Goal: Task Accomplishment & Management: Manage account settings

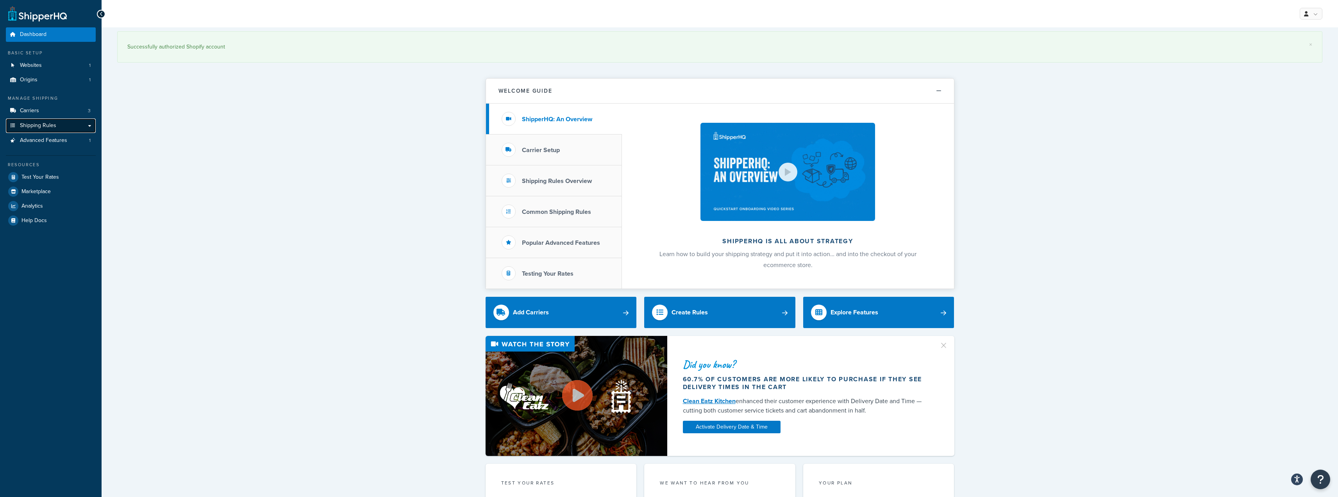
click at [48, 125] on span "Shipping Rules" at bounding box center [38, 125] width 36 height 7
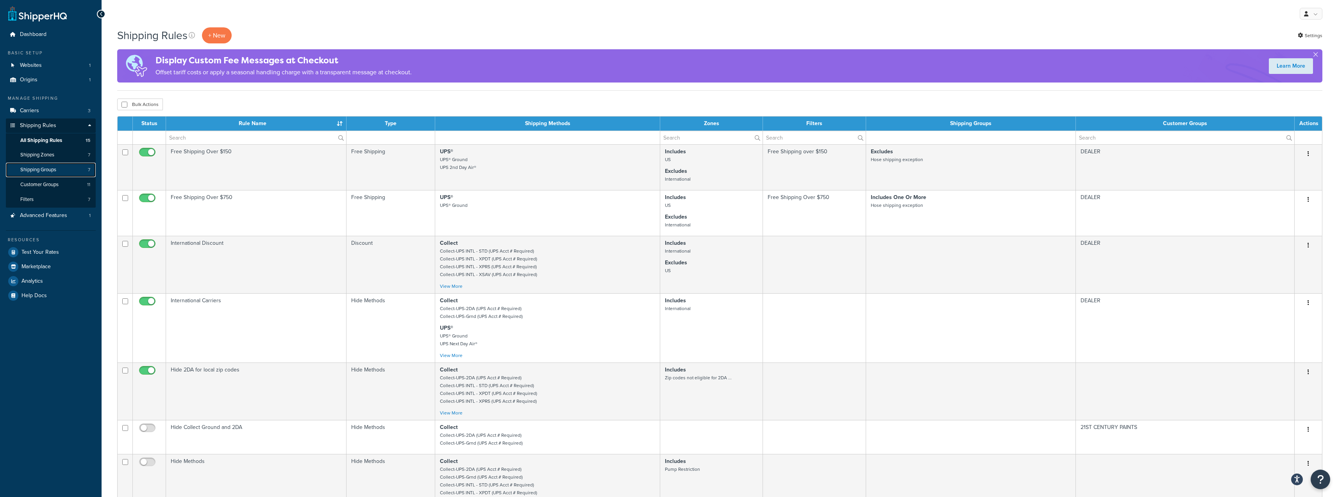
click at [49, 168] on span "Shipping Groups" at bounding box center [38, 169] width 36 height 7
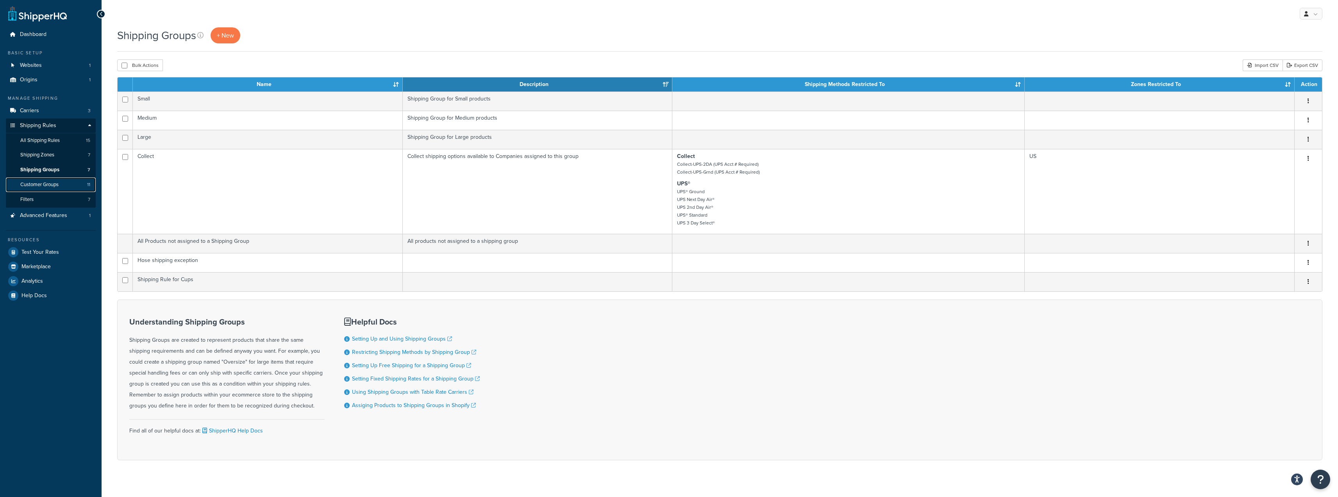
click at [47, 182] on span "Customer Groups" at bounding box center [39, 184] width 38 height 7
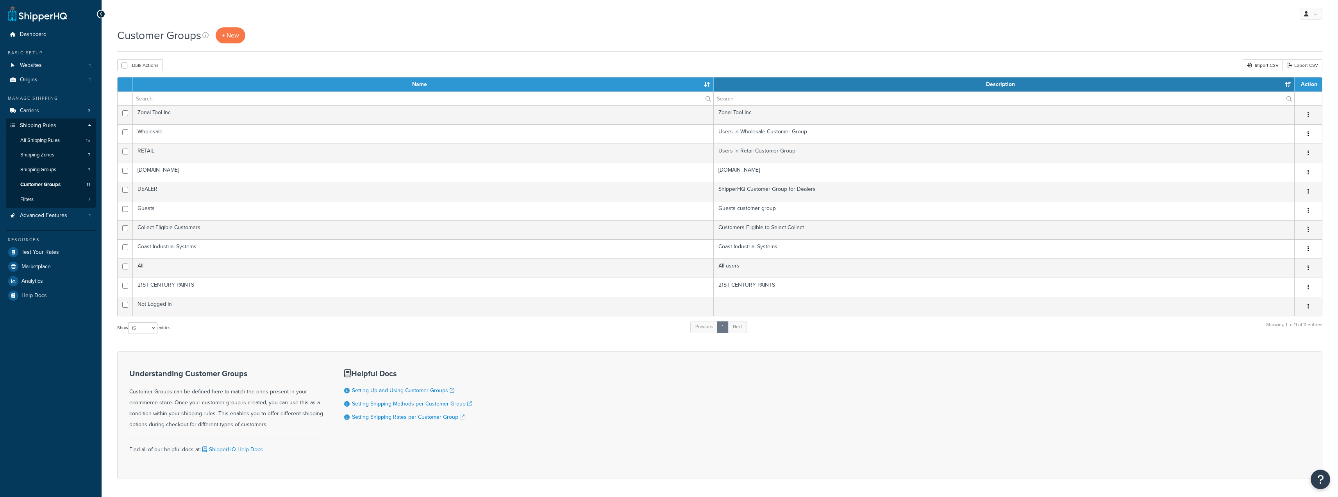
select select "15"
click at [43, 156] on span "Shipping Zones" at bounding box center [37, 155] width 34 height 7
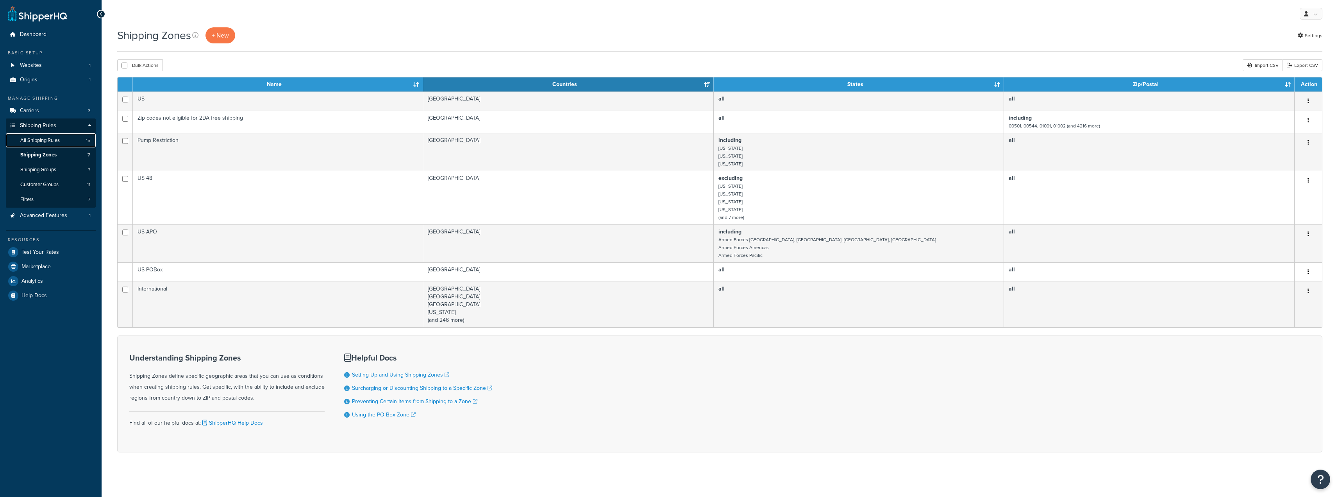
click at [47, 138] on span "All Shipping Rules" at bounding box center [39, 140] width 39 height 7
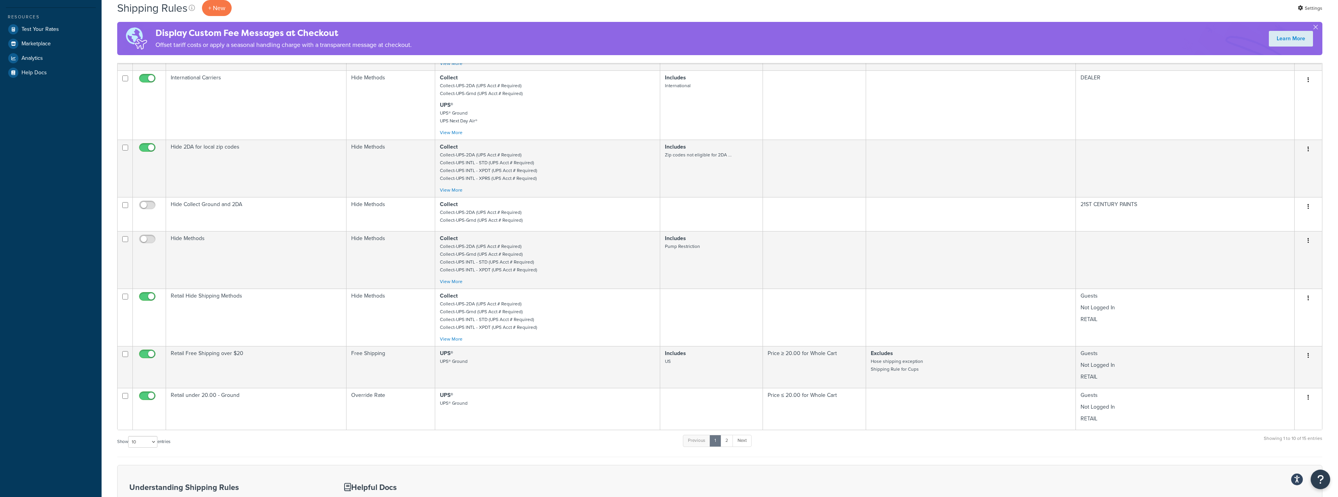
scroll to position [234, 0]
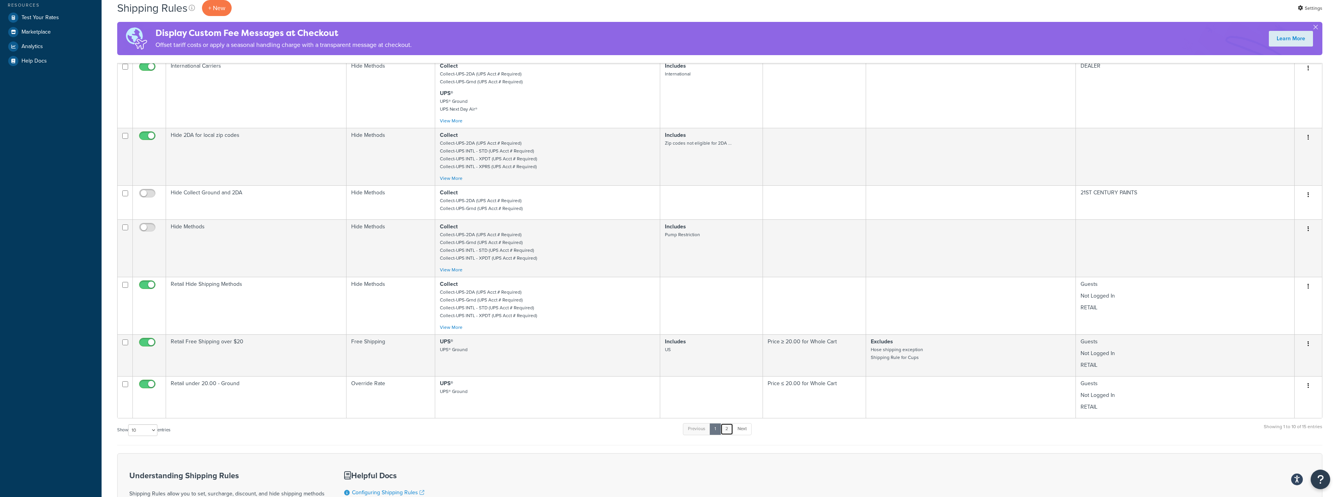
click at [730, 433] on link "2" at bounding box center [727, 429] width 13 height 12
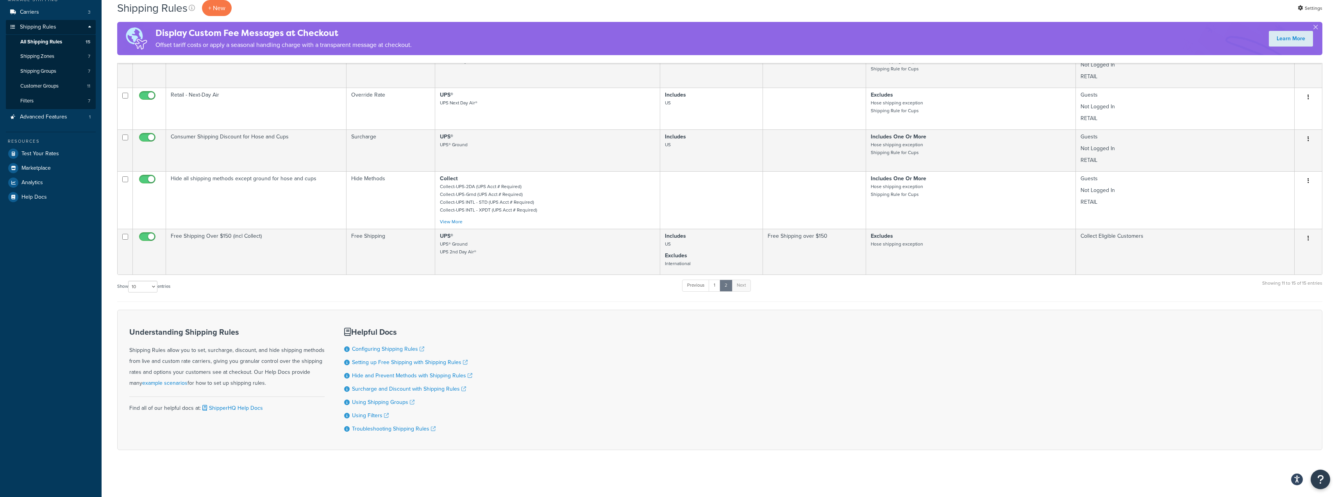
scroll to position [100, 0]
click at [715, 286] on link "1" at bounding box center [715, 285] width 12 height 12
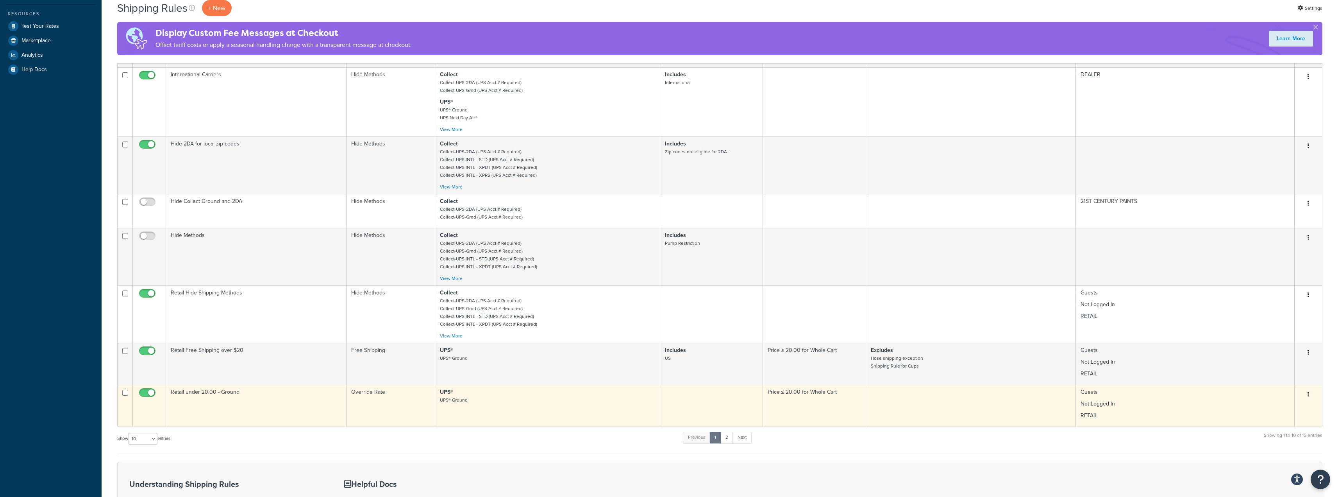
scroll to position [0, 0]
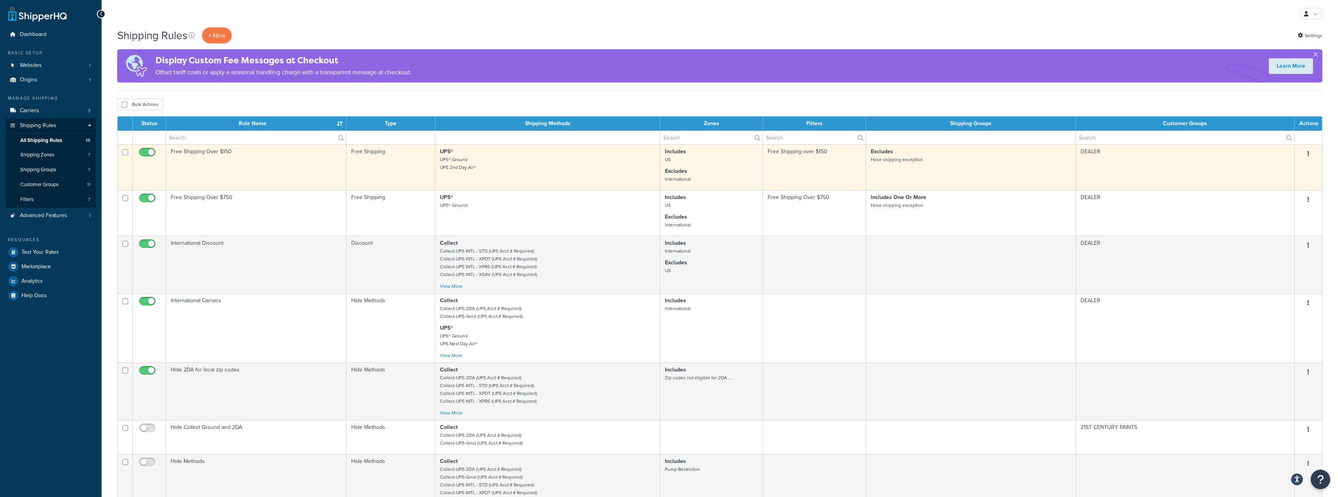
click at [306, 171] on td "Free Shipping Over $150" at bounding box center [256, 167] width 181 height 46
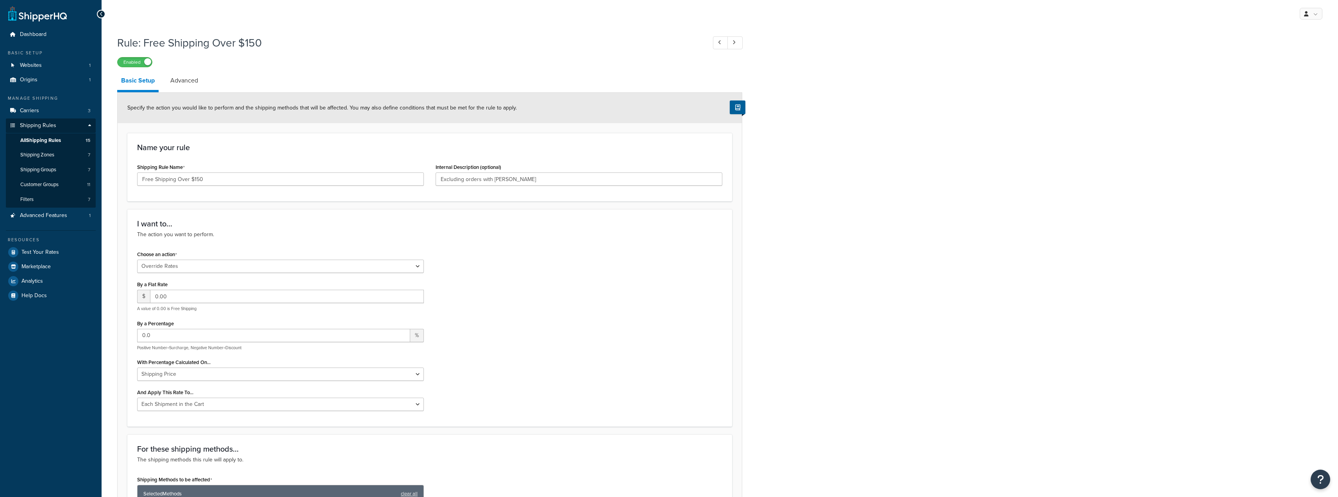
select select "OVERRIDE"
click at [48, 152] on span "Shipping Zones" at bounding box center [37, 155] width 34 height 7
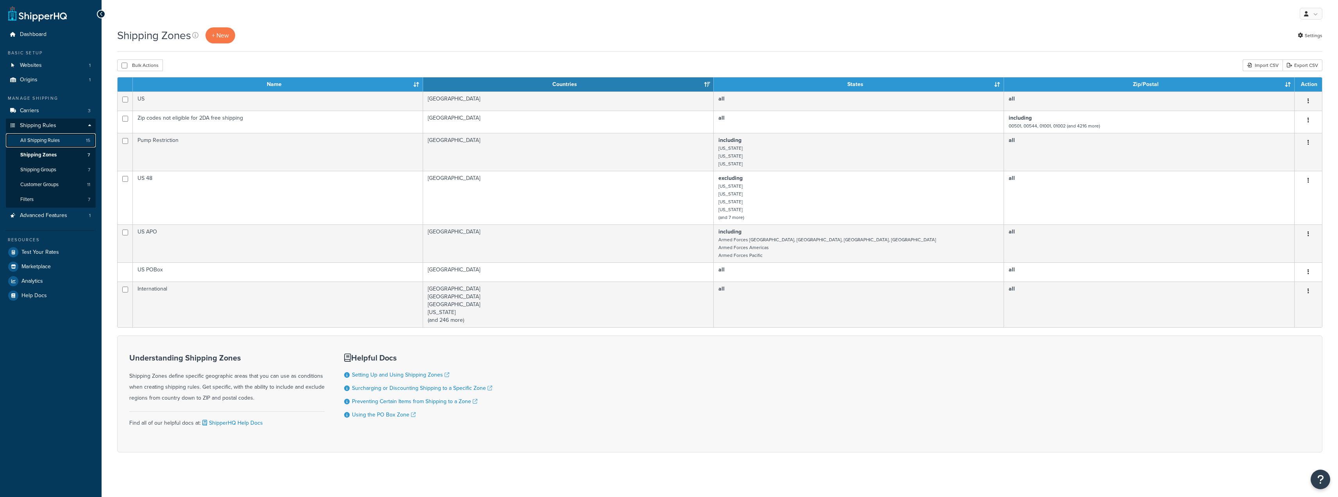
click at [44, 145] on link "All Shipping Rules 15" at bounding box center [51, 140] width 90 height 14
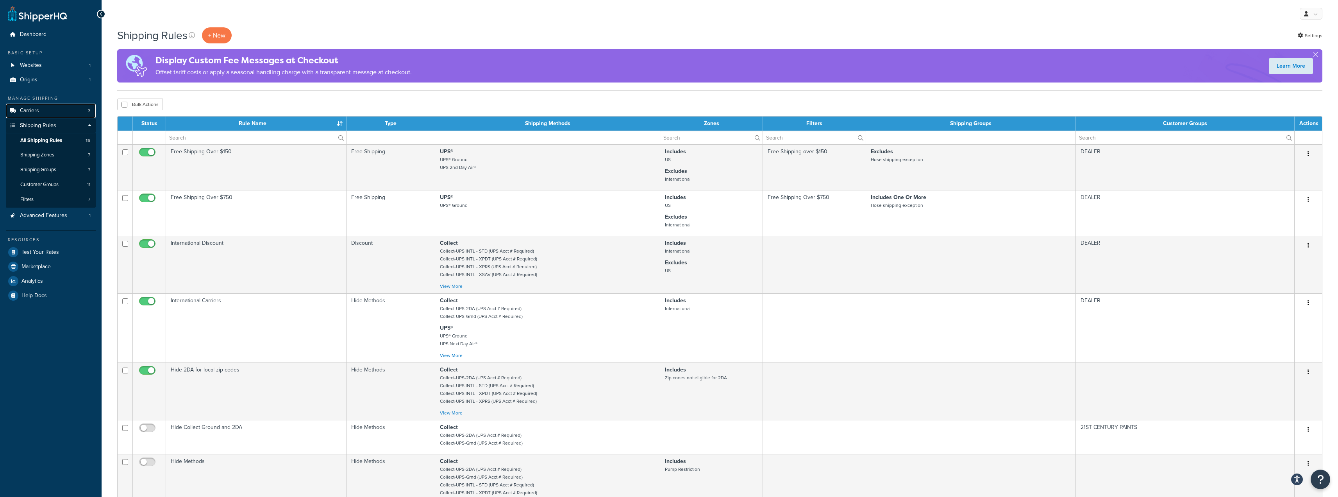
click at [46, 106] on link "Carriers 3" at bounding box center [51, 111] width 90 height 14
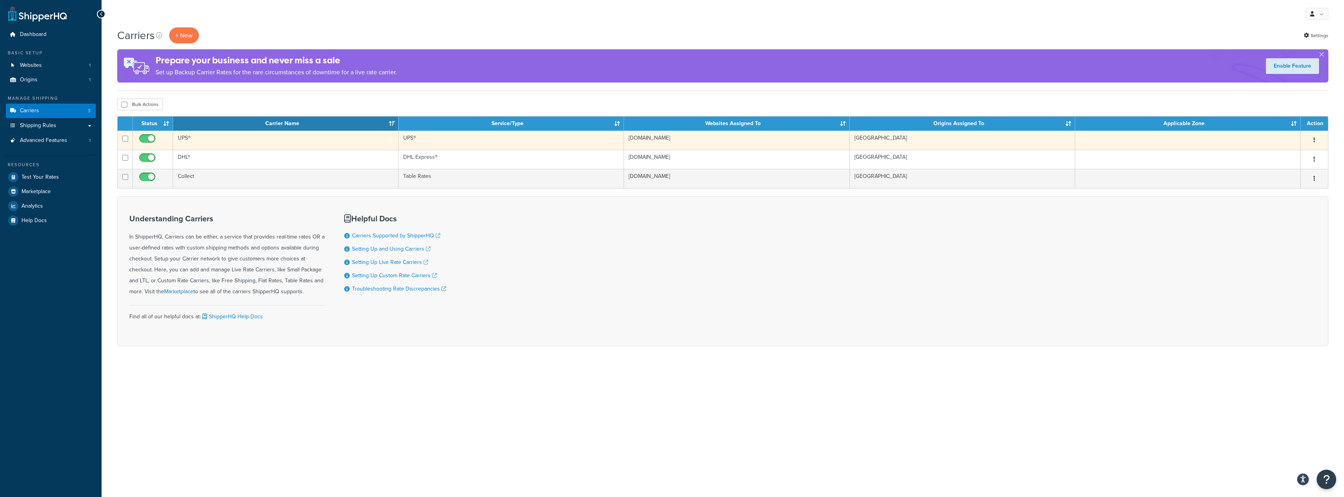
click at [218, 139] on td "UPS®" at bounding box center [285, 140] width 225 height 19
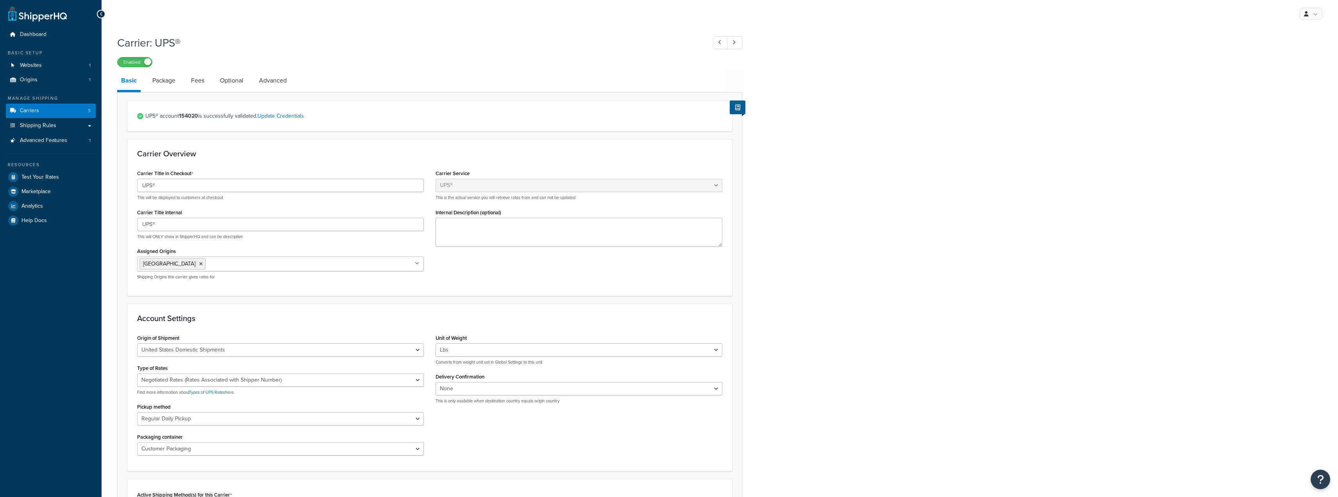
select select "ups"
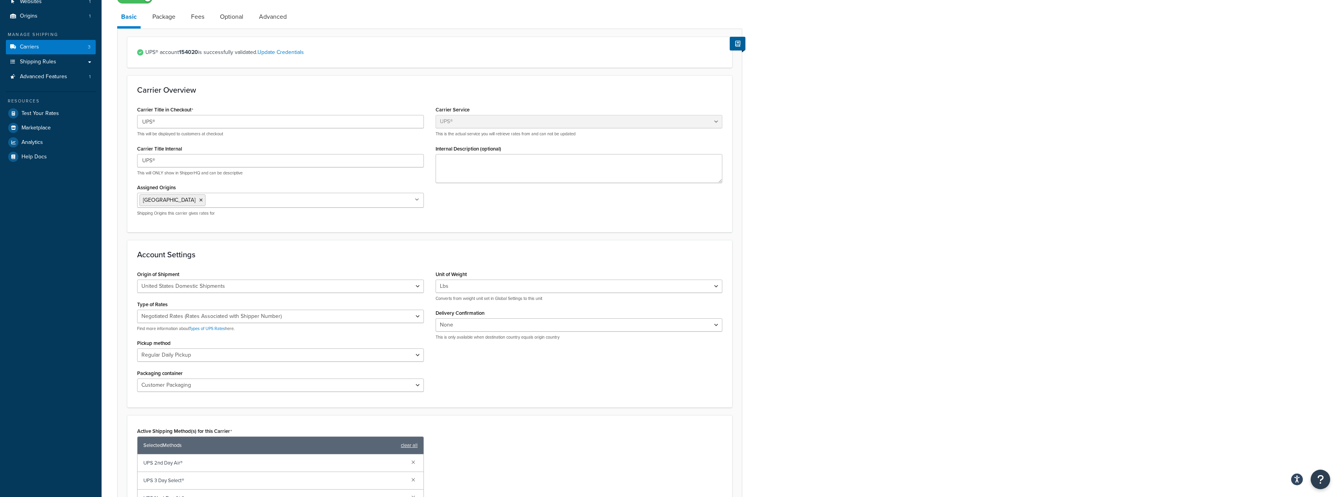
scroll to position [43, 0]
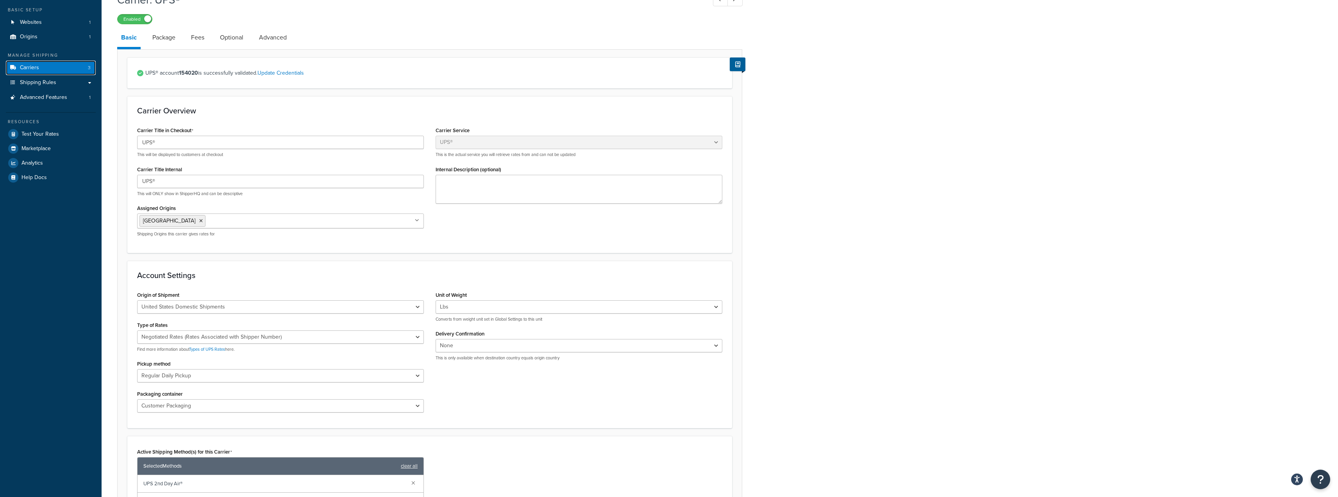
click at [50, 67] on link "Carriers 3" at bounding box center [51, 68] width 90 height 14
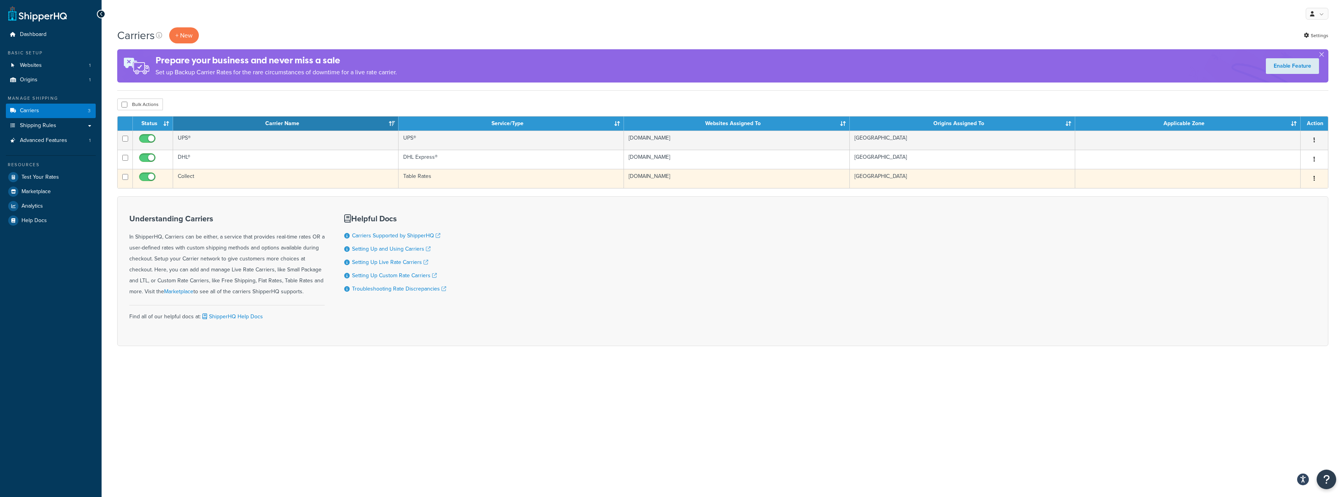
click at [247, 180] on td "Collect" at bounding box center [285, 178] width 225 height 19
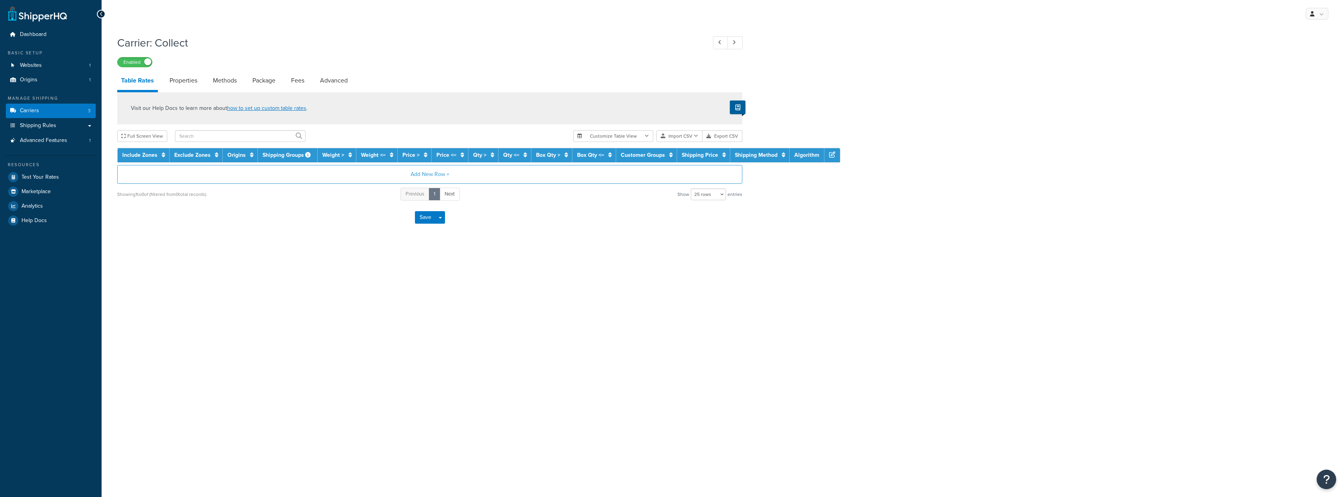
select select "25"
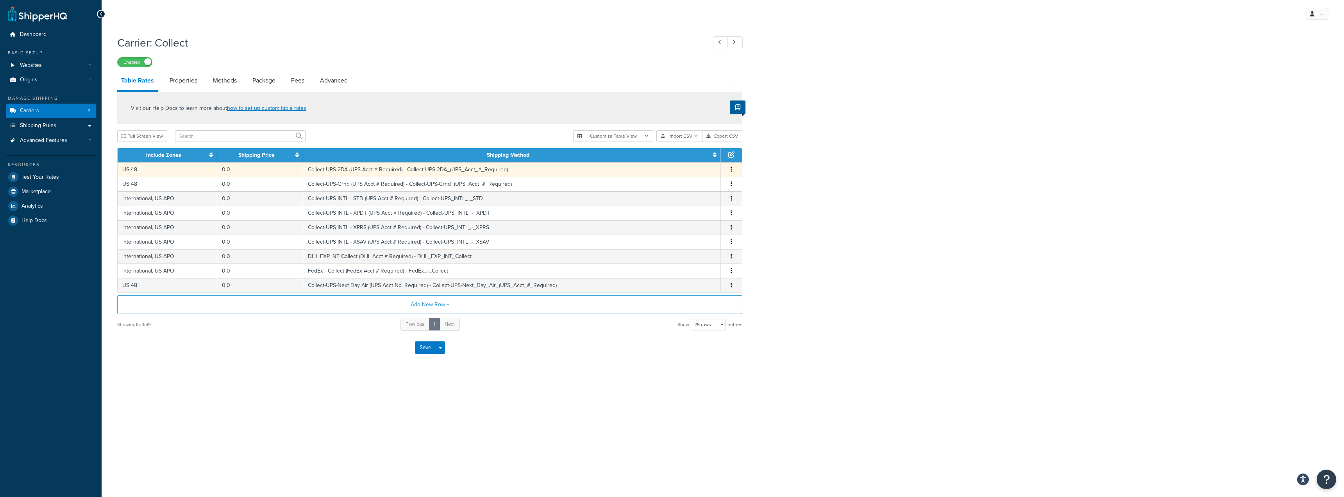
click at [733, 169] on button "button" at bounding box center [731, 169] width 6 height 9
click at [691, 155] on div "Edit" at bounding box center [691, 154] width 55 height 16
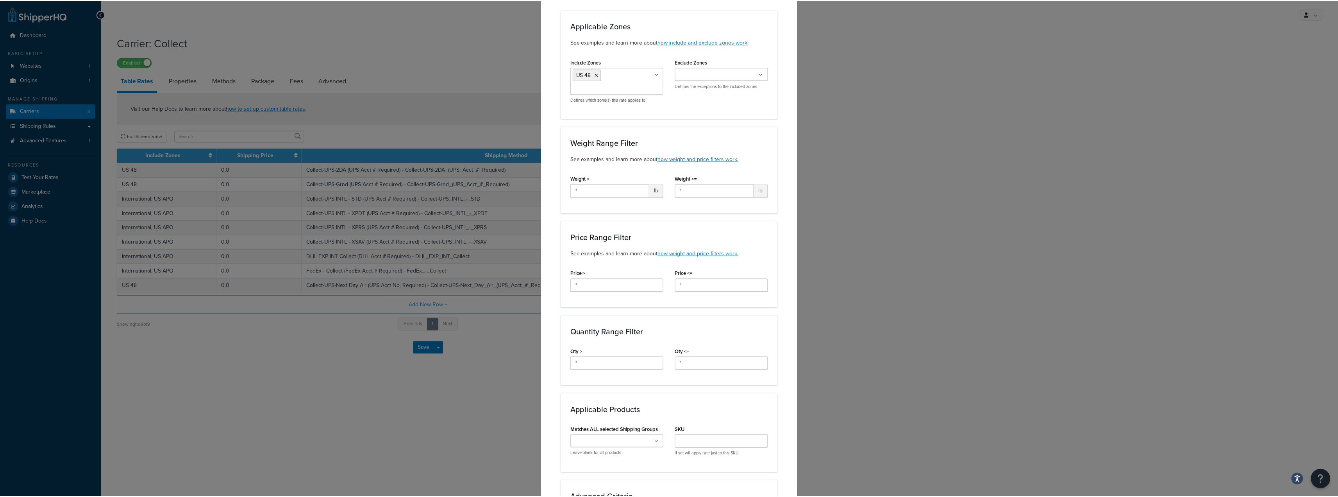
scroll to position [254, 0]
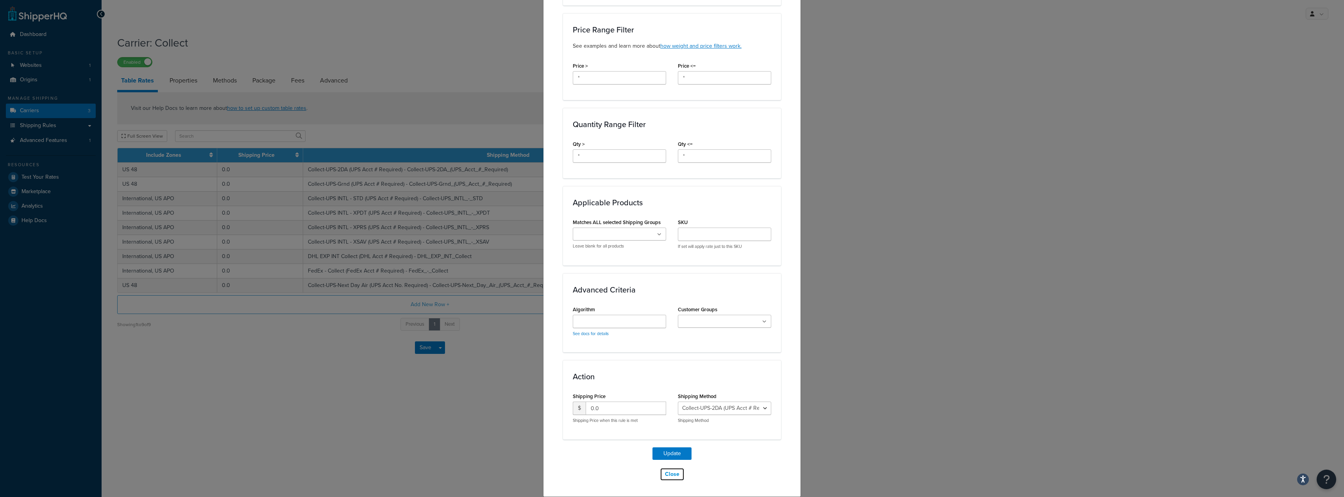
click at [666, 476] on button "Close" at bounding box center [672, 473] width 25 height 13
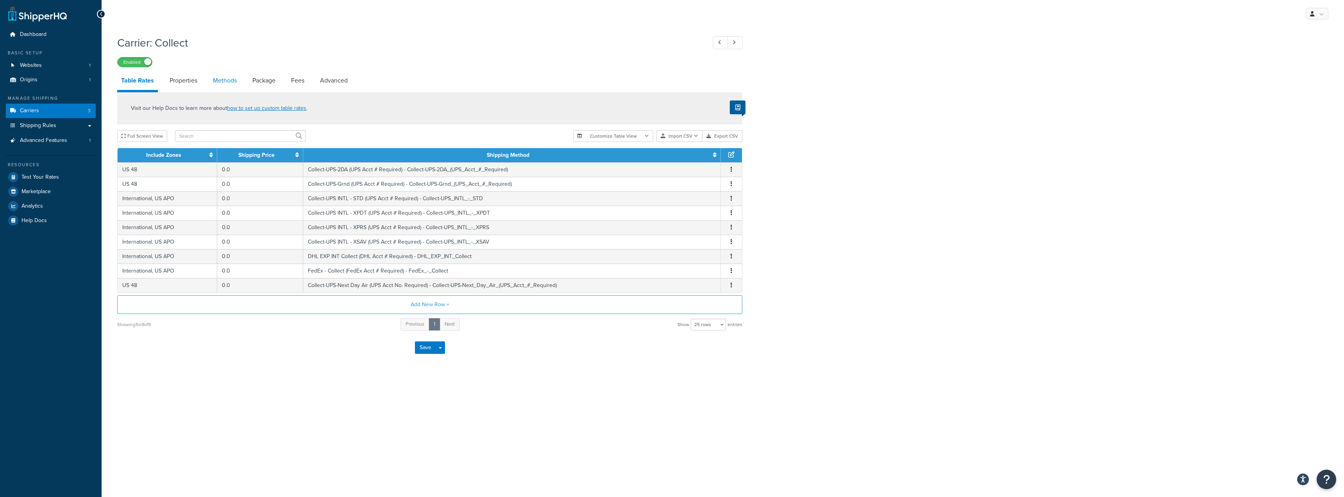
click at [220, 76] on link "Methods" at bounding box center [225, 80] width 32 height 19
select select "25"
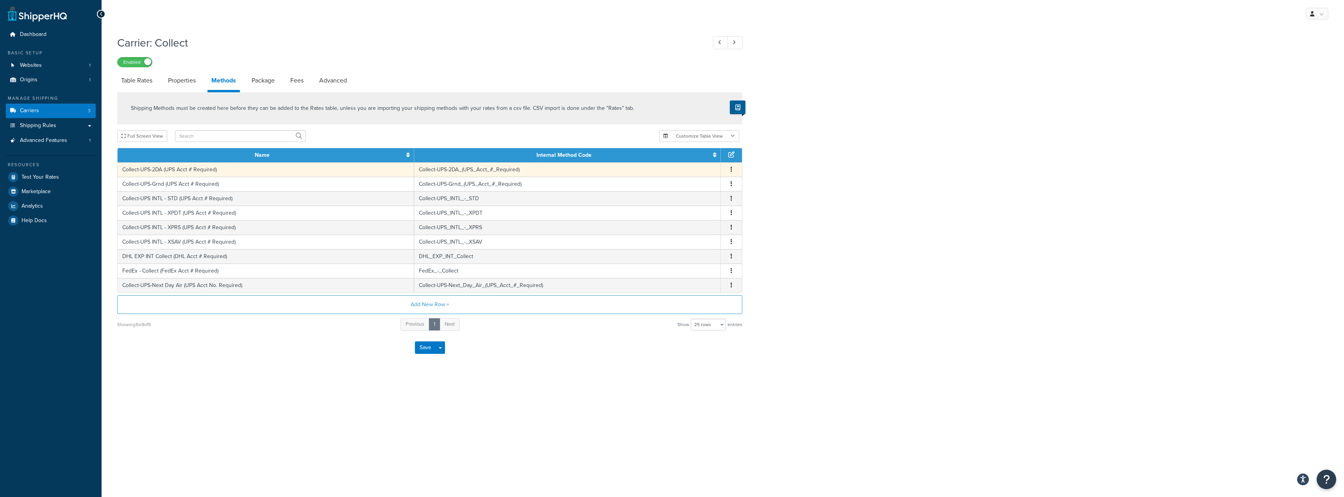
click at [734, 166] on button "button" at bounding box center [731, 169] width 6 height 9
click at [695, 160] on div "Edit" at bounding box center [691, 162] width 55 height 16
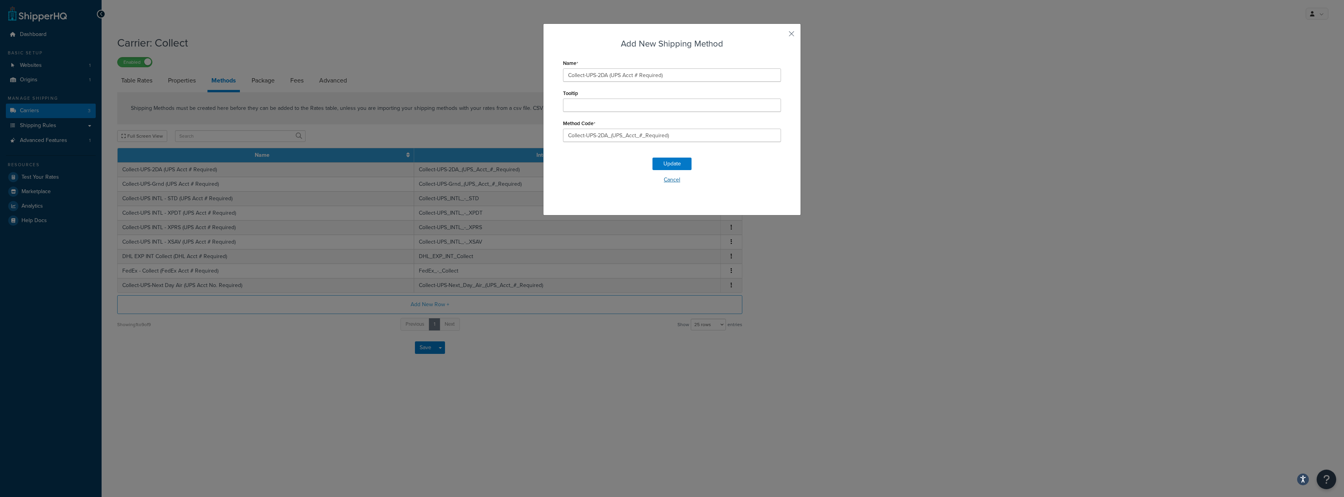
click at [669, 178] on button "Cancel" at bounding box center [672, 180] width 218 height 12
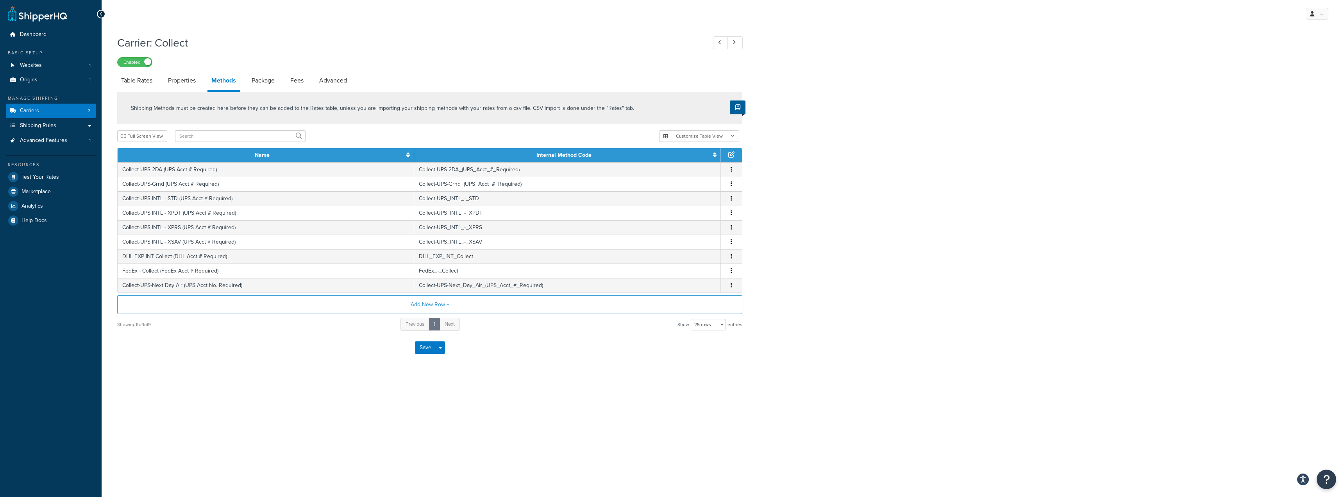
click at [732, 155] on icon at bounding box center [731, 154] width 6 height 6
click at [327, 84] on link "Advanced" at bounding box center [333, 80] width 36 height 19
select select "false"
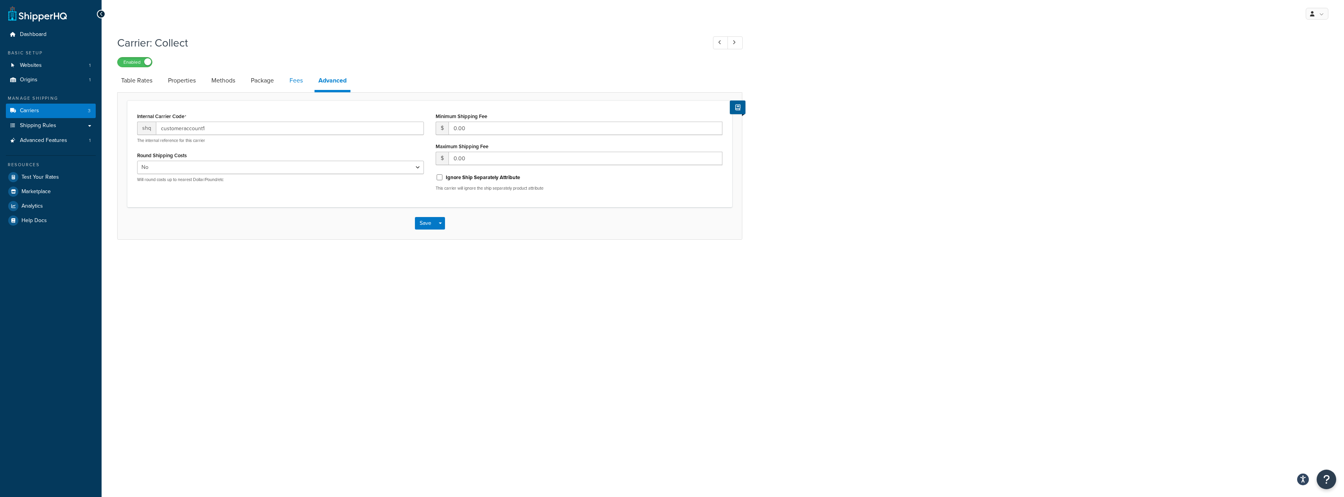
click at [294, 84] on link "Fees" at bounding box center [296, 80] width 21 height 19
select select "AFTER"
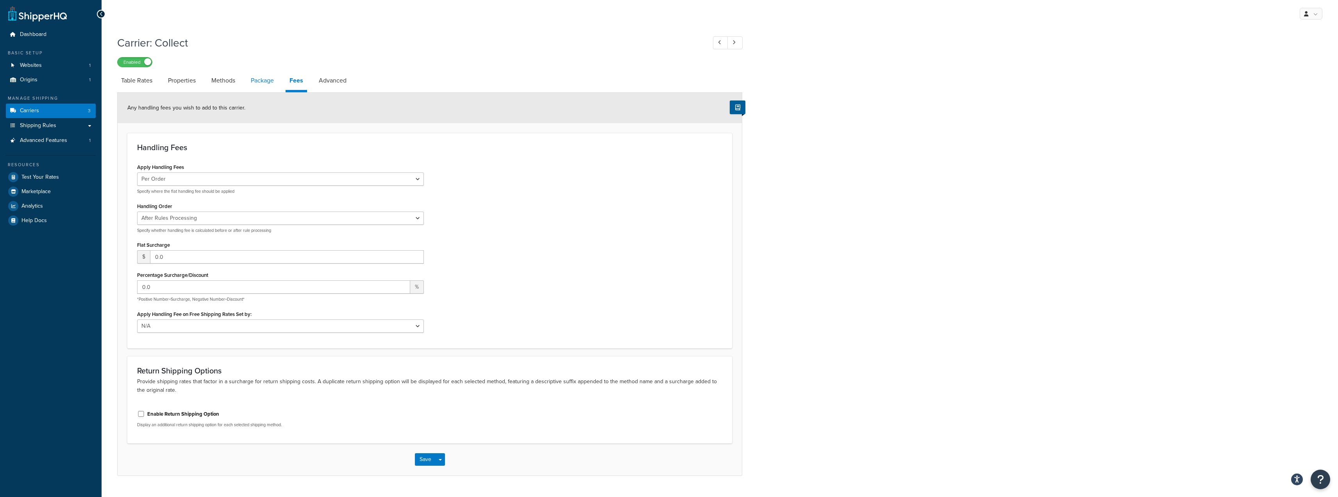
click at [263, 81] on link "Package" at bounding box center [262, 80] width 31 height 19
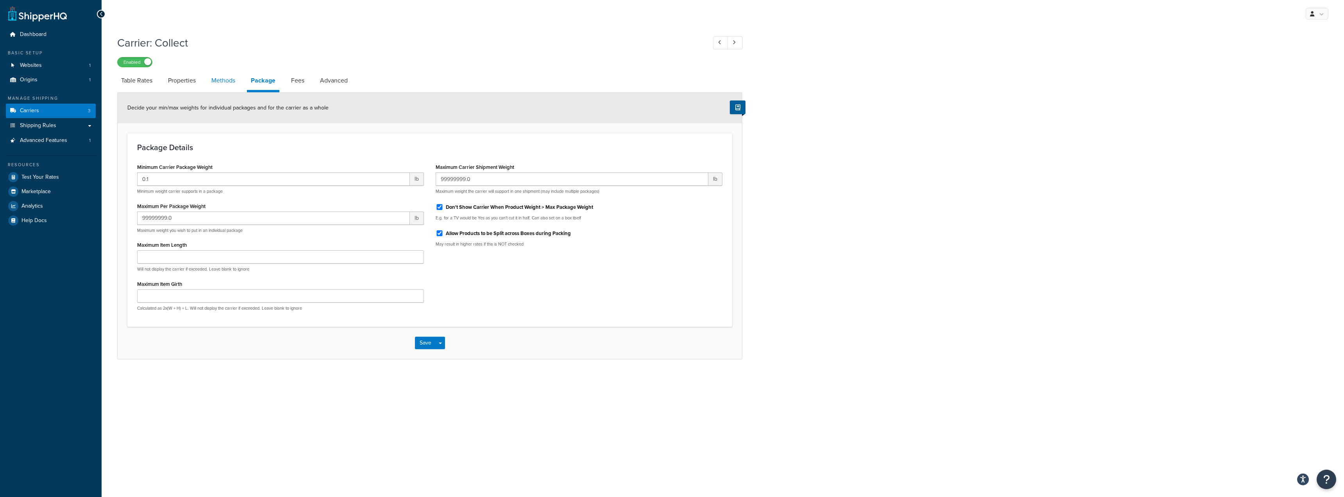
click at [215, 77] on link "Methods" at bounding box center [224, 80] width 32 height 19
select select "25"
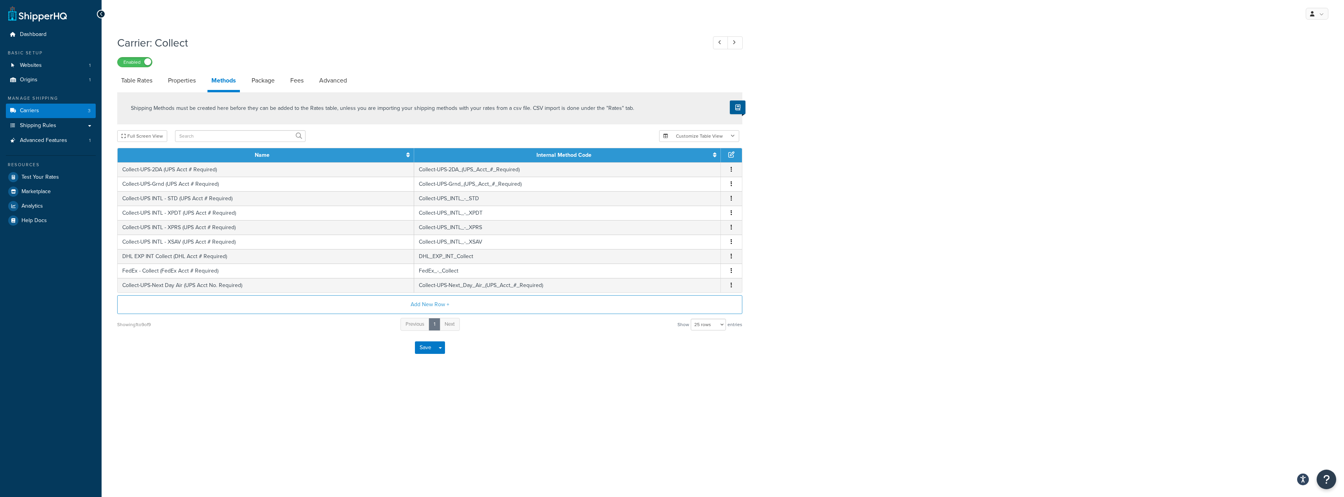
click at [297, 135] on icon at bounding box center [299, 135] width 6 height 6
click at [255, 142] on input "text" at bounding box center [240, 136] width 131 height 12
type input "collect"
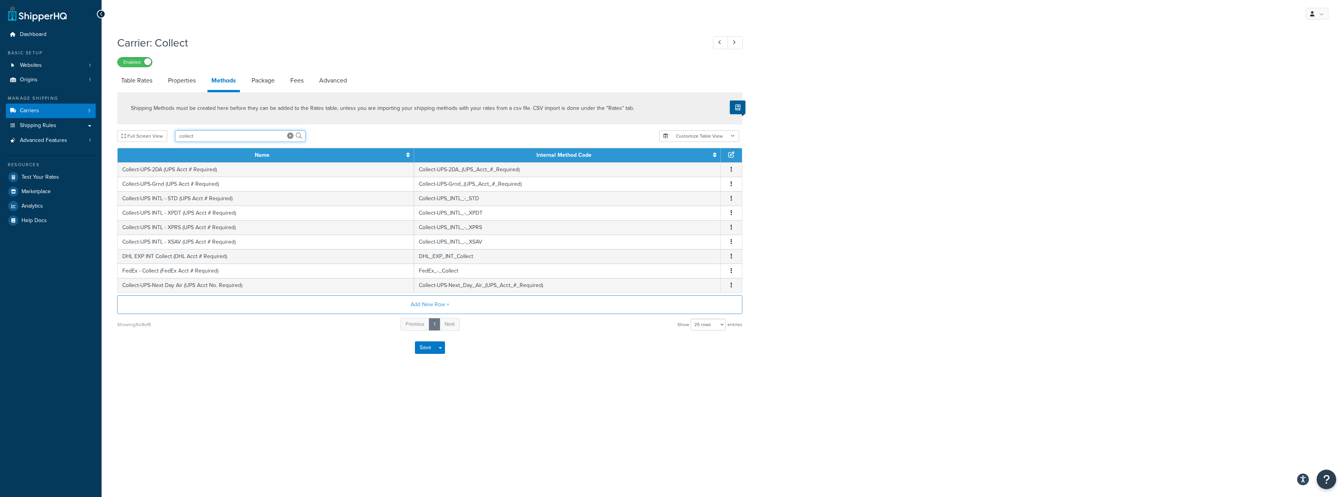
click at [301, 135] on input "collect" at bounding box center [240, 136] width 131 height 12
click at [297, 136] on icon at bounding box center [299, 135] width 6 height 6
click at [288, 136] on icon at bounding box center [290, 135] width 6 height 6
click at [732, 135] on icon "button" at bounding box center [733, 136] width 4 height 5
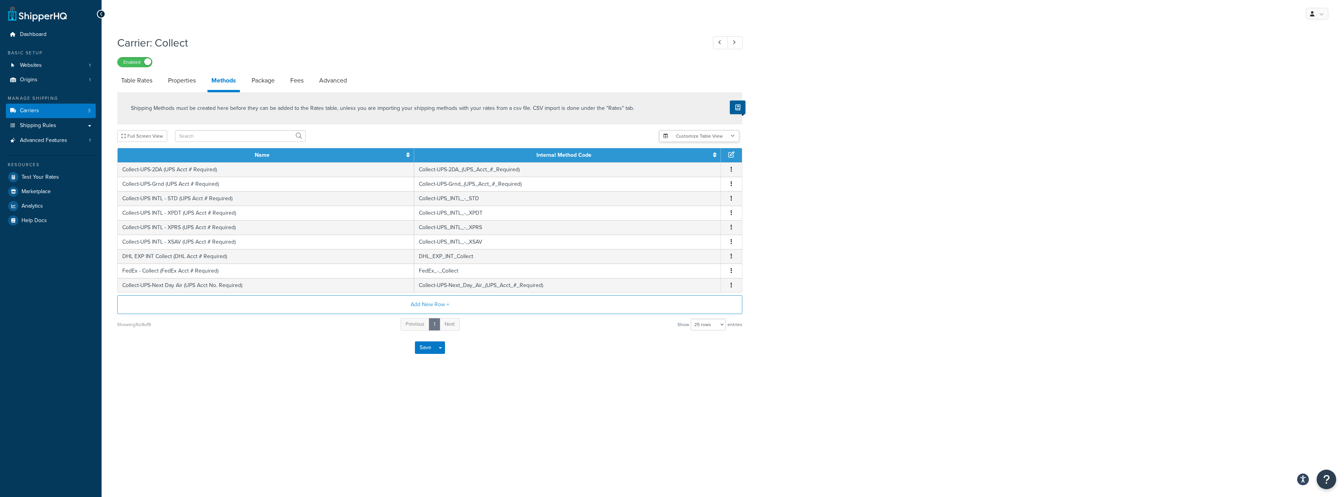
click at [733, 132] on button "Customize Table View" at bounding box center [699, 136] width 80 height 12
click at [424, 303] on button "Add New Row +" at bounding box center [429, 304] width 625 height 19
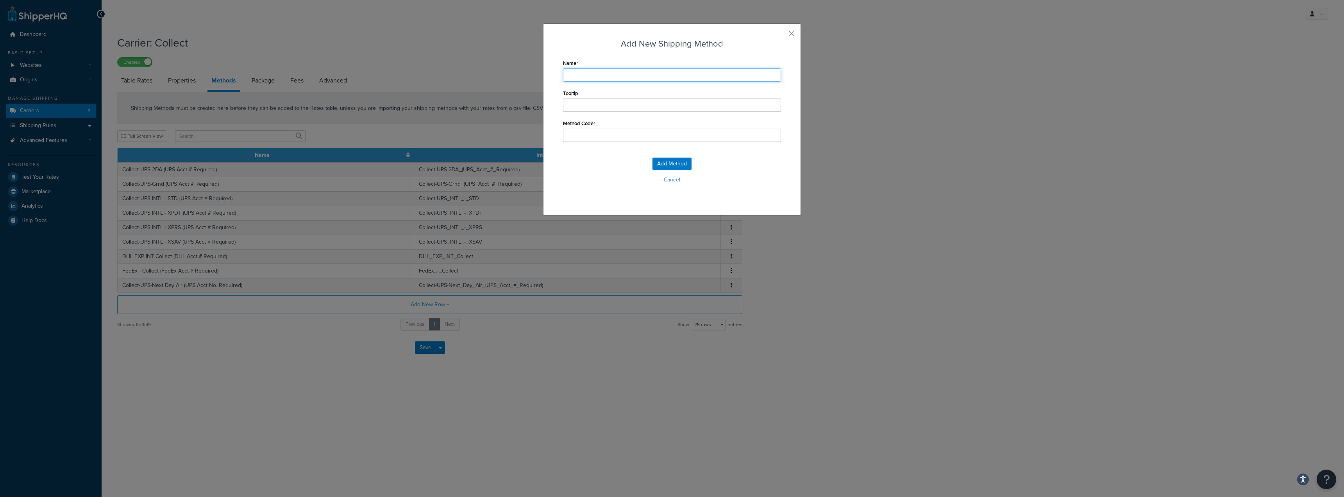
click at [599, 77] on input "Name" at bounding box center [672, 74] width 218 height 13
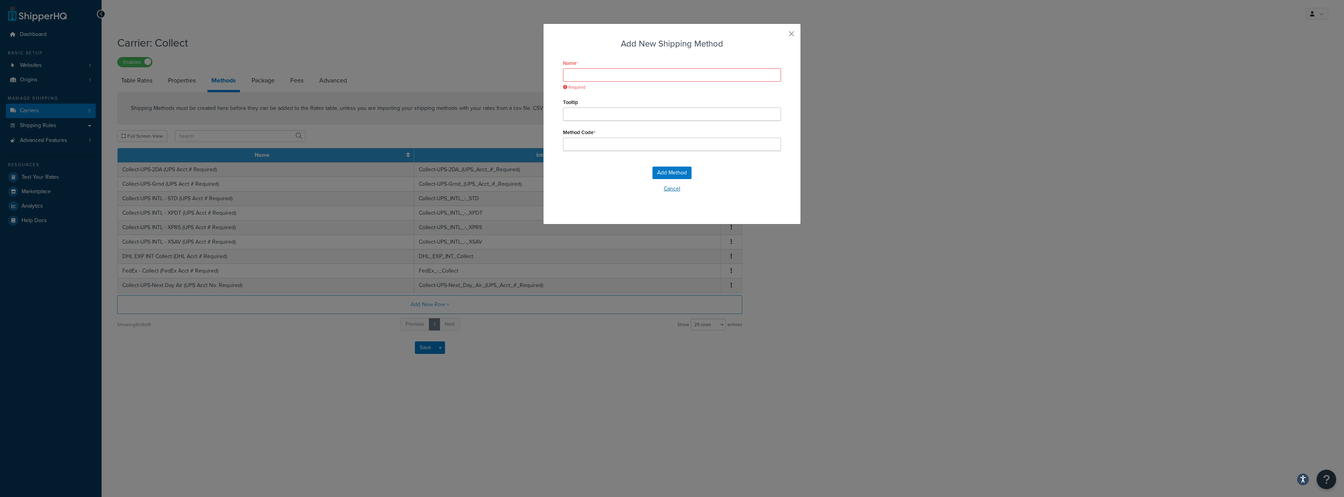
click at [664, 177] on div "Add Method Cancel" at bounding box center [672, 183] width 218 height 52
click at [921, 214] on div "Add New Shipping Method Name Required Tooltip Method Code Add Method Cancel" at bounding box center [672, 248] width 1344 height 497
click at [666, 191] on button "Cancel" at bounding box center [672, 189] width 218 height 12
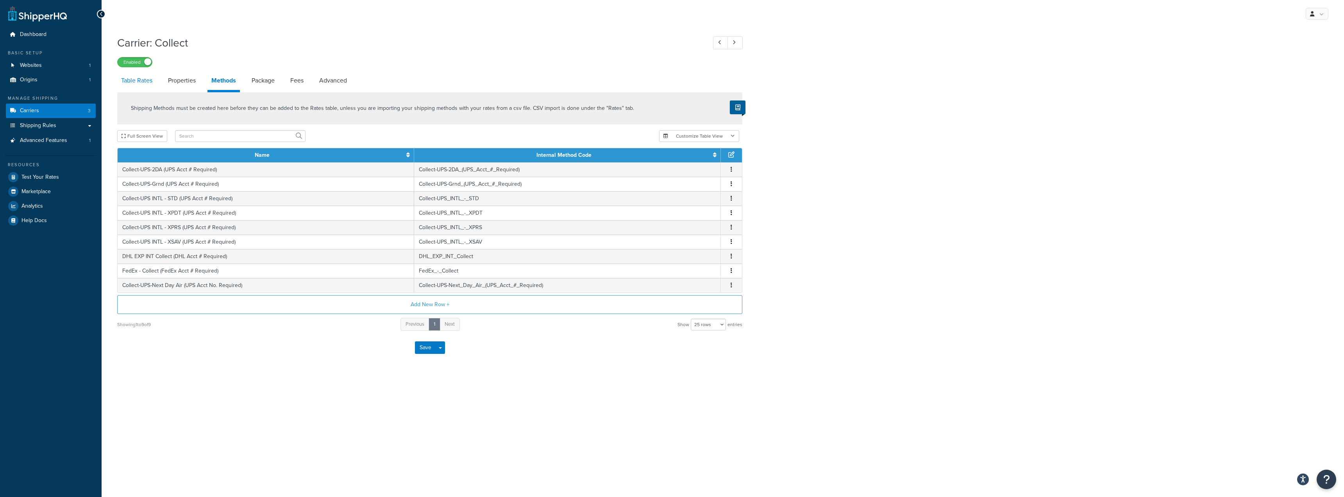
click at [151, 88] on link "Table Rates" at bounding box center [136, 80] width 39 height 19
select select "25"
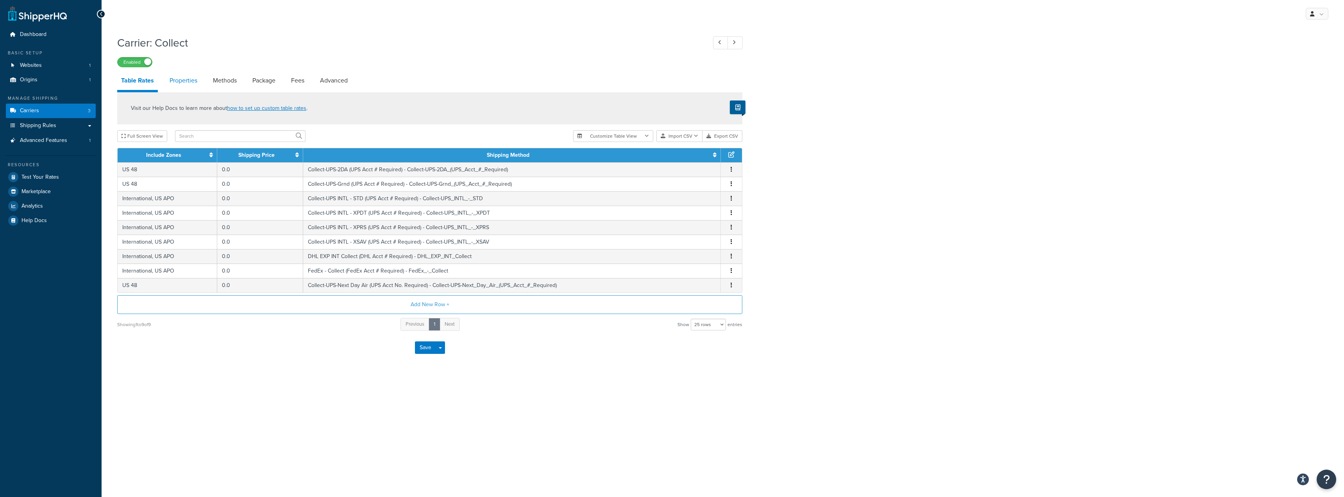
click at [181, 80] on link "Properties" at bounding box center [184, 80] width 36 height 19
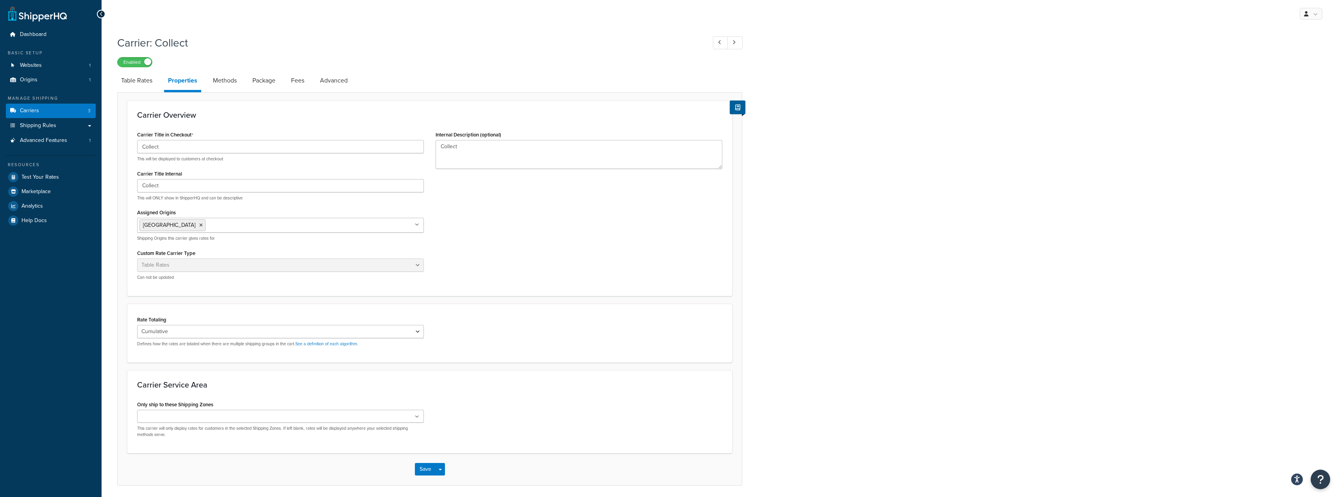
click at [413, 224] on ul "[GEOGRAPHIC_DATA]" at bounding box center [280, 225] width 287 height 15
click at [417, 224] on icon at bounding box center [418, 224] width 4 height 5
click at [417, 224] on icon at bounding box center [417, 224] width 4 height 5
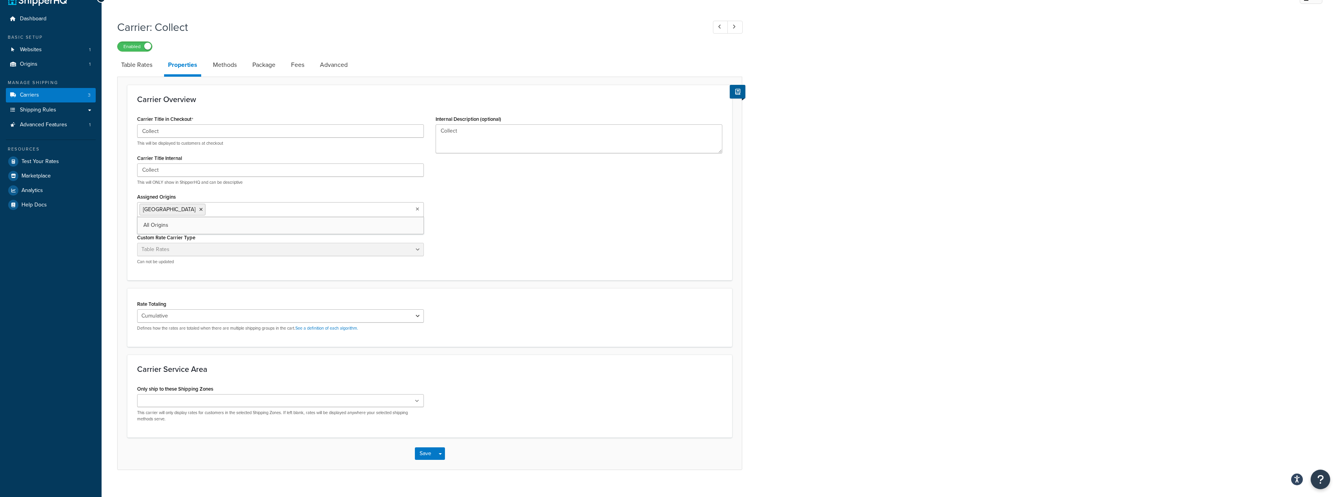
scroll to position [28, 0]
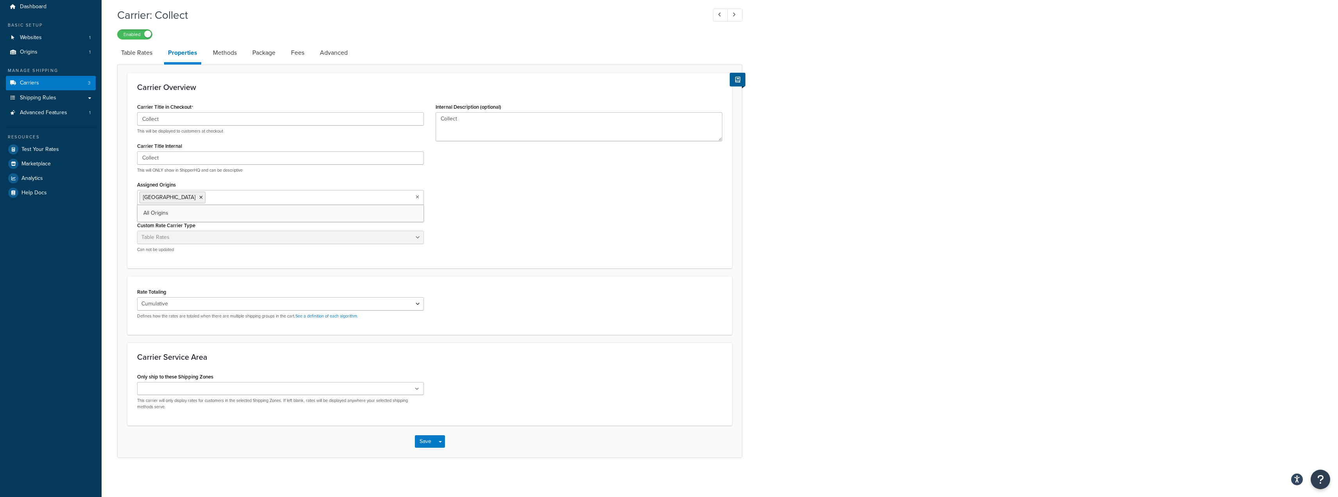
click at [884, 265] on div "Carrier: Collect Enabled Table Rates Properties Methods Package Fees Advanced C…" at bounding box center [720, 241] width 1237 height 474
click at [415, 385] on ul at bounding box center [280, 388] width 287 height 13
click at [476, 361] on h3 "Carrier Service Area" at bounding box center [429, 356] width 585 height 9
click at [417, 384] on ul at bounding box center [280, 388] width 287 height 13
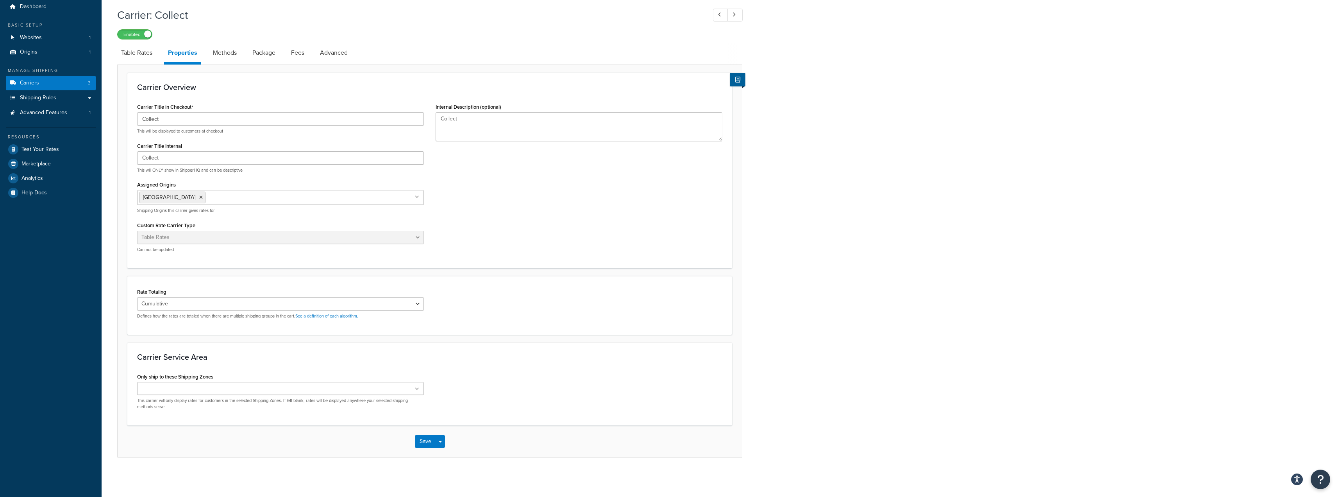
click at [818, 283] on div "Carrier: Collect Enabled Table Rates Properties Methods Package Fees Advanced C…" at bounding box center [720, 241] width 1237 height 474
click at [219, 48] on link "Methods" at bounding box center [225, 52] width 32 height 19
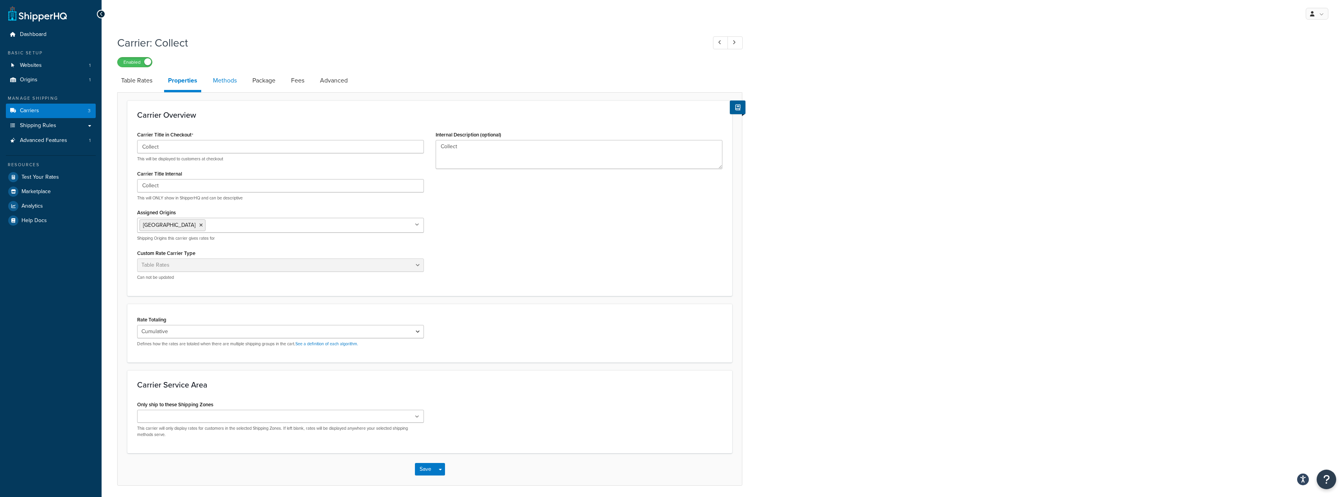
select select "25"
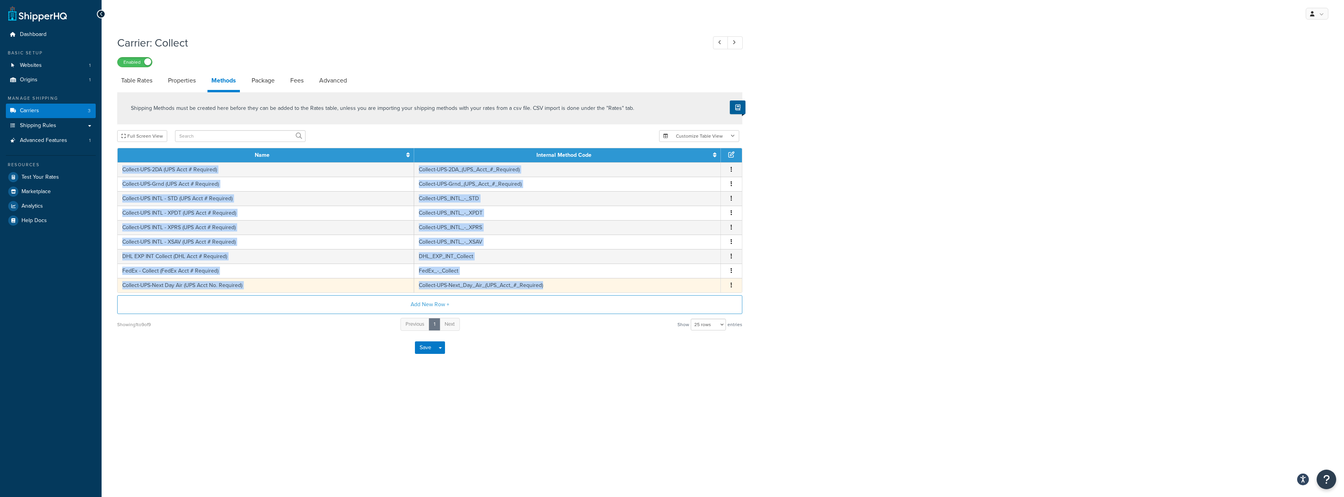
drag, startPoint x: 121, startPoint y: 169, endPoint x: 706, endPoint y: 285, distance: 596.4
click at [706, 285] on tbody "Collect-UPS-2DA (UPS Acct # Required) Collect-UPS-2DA_(UPS_Acct_#_Required) Edi…" at bounding box center [430, 227] width 624 height 130
copy tbody "Collect-UPS-2DA (UPS Acct # Required) Collect-UPS-2DA_(UPS_Acct_#_Required) Edi…"
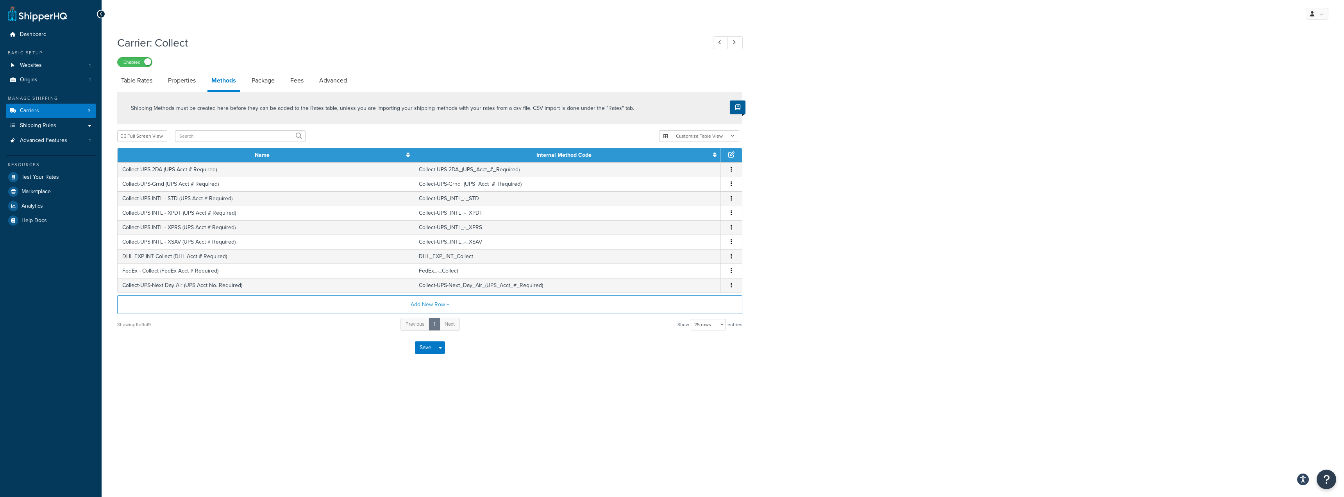
click at [500, 370] on div "Carrier: Collect Enabled Table Rates Properties Methods Package Fees Advanced S…" at bounding box center [723, 207] width 1243 height 352
click at [733, 171] on button "button" at bounding box center [731, 169] width 6 height 9
click at [71, 127] on link "Shipping Rules" at bounding box center [51, 125] width 90 height 14
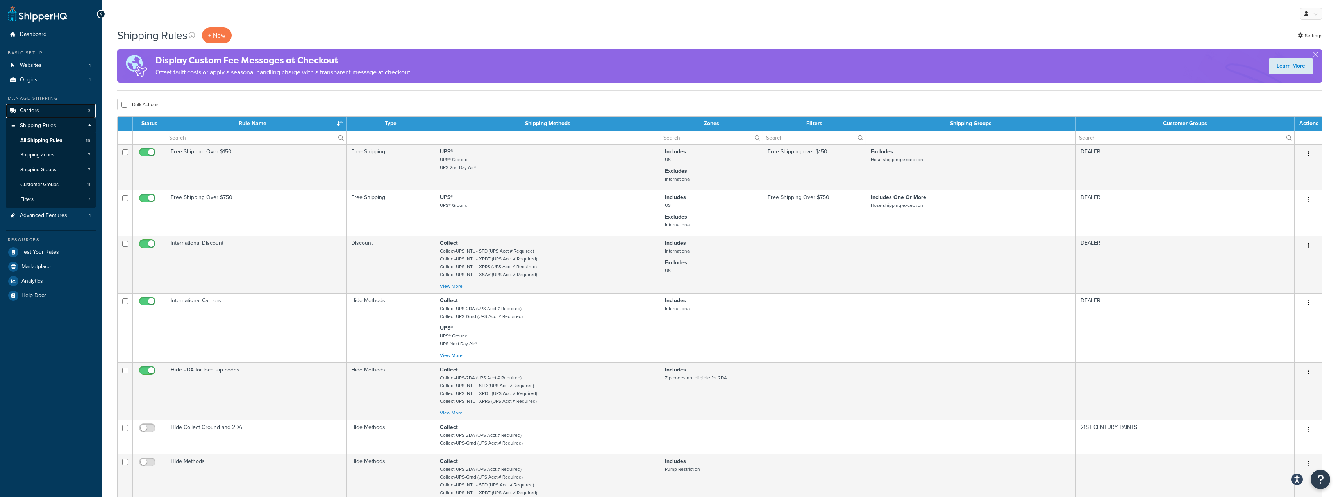
click at [46, 109] on link "Carriers 3" at bounding box center [51, 111] width 90 height 14
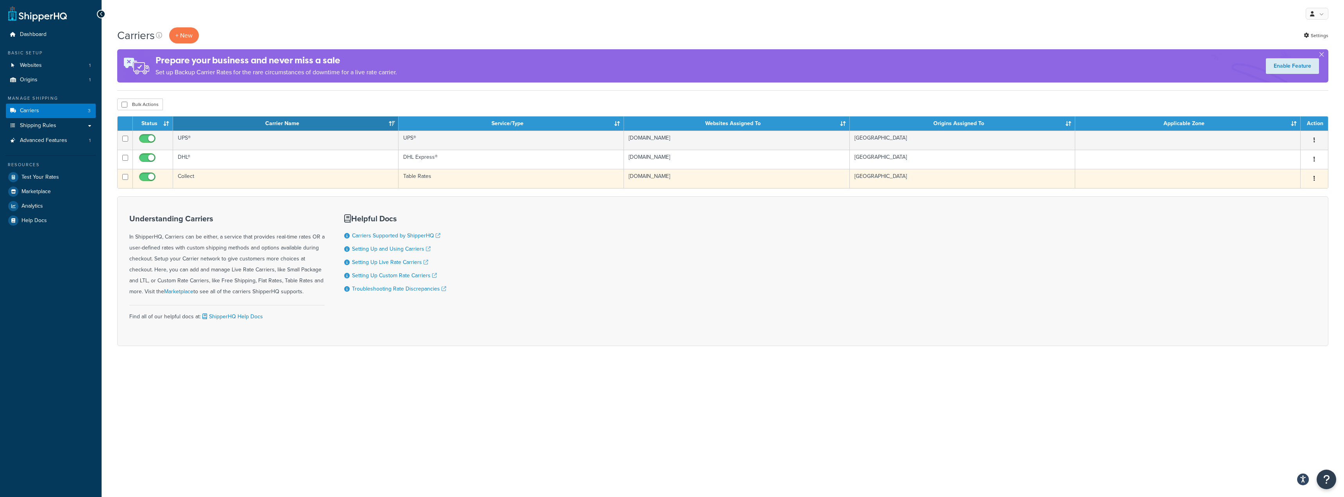
click at [145, 179] on input "checkbox" at bounding box center [148, 179] width 21 height 10
checkbox input "false"
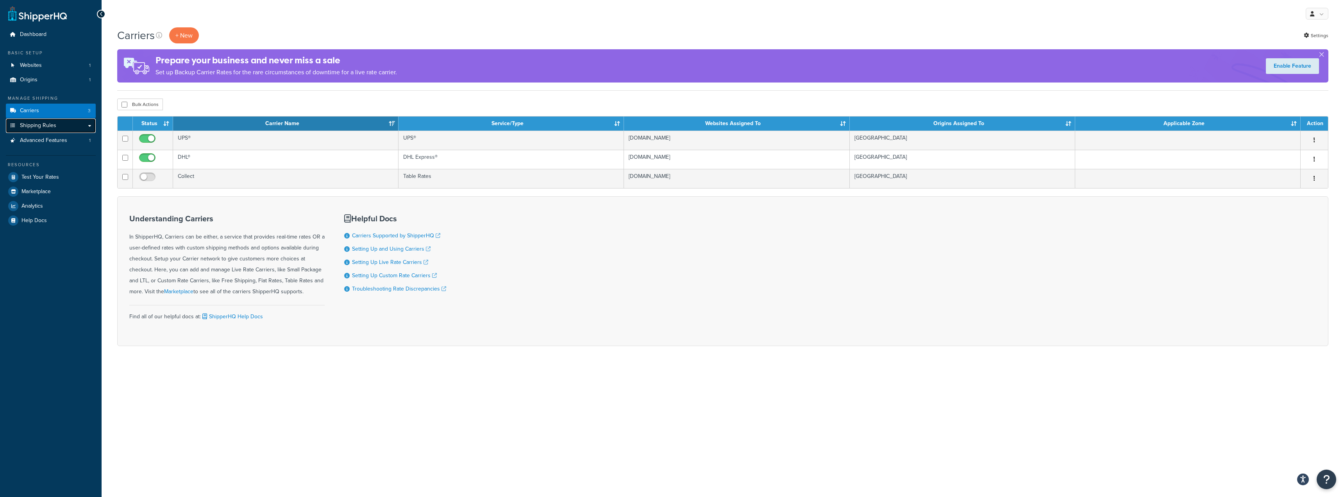
click at [26, 122] on span "Shipping Rules" at bounding box center [38, 125] width 36 height 7
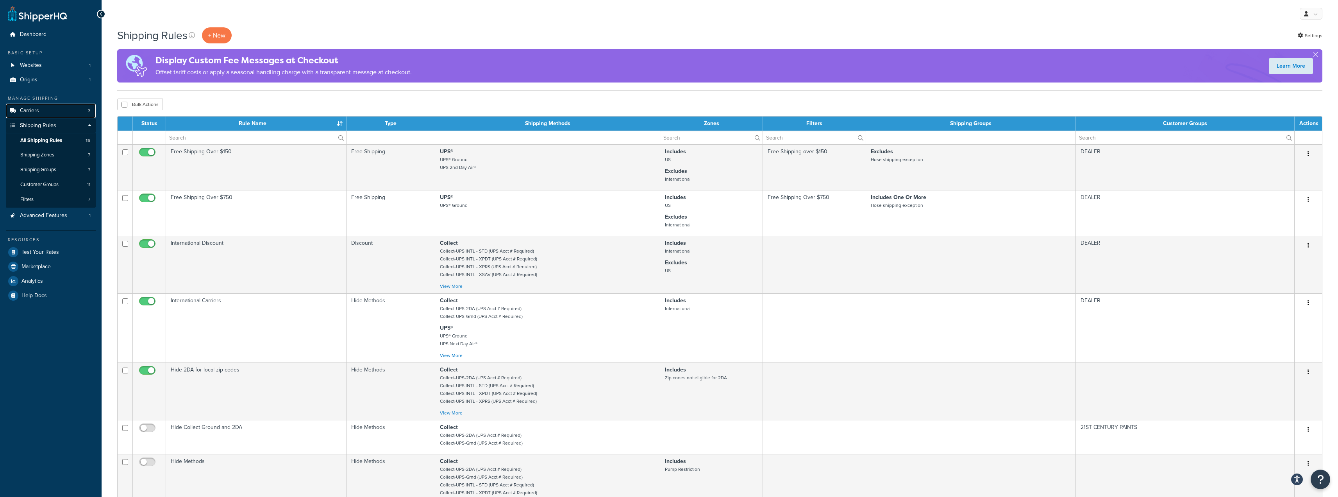
click at [51, 113] on link "Carriers 3" at bounding box center [51, 111] width 90 height 14
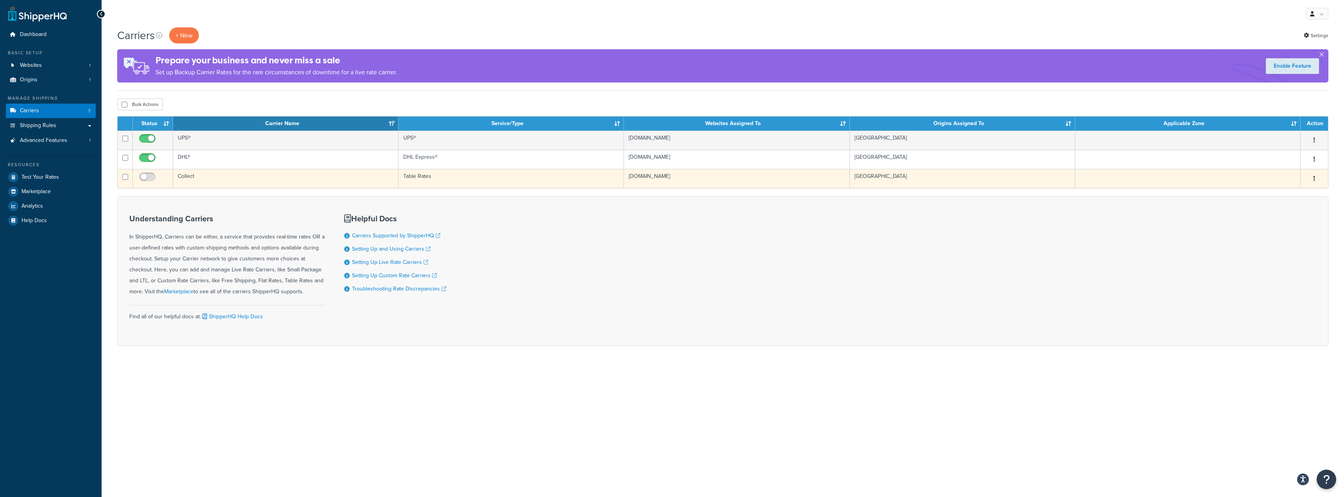
click at [1313, 176] on button "button" at bounding box center [1314, 178] width 11 height 13
click at [1282, 192] on link "Edit" at bounding box center [1283, 194] width 62 height 16
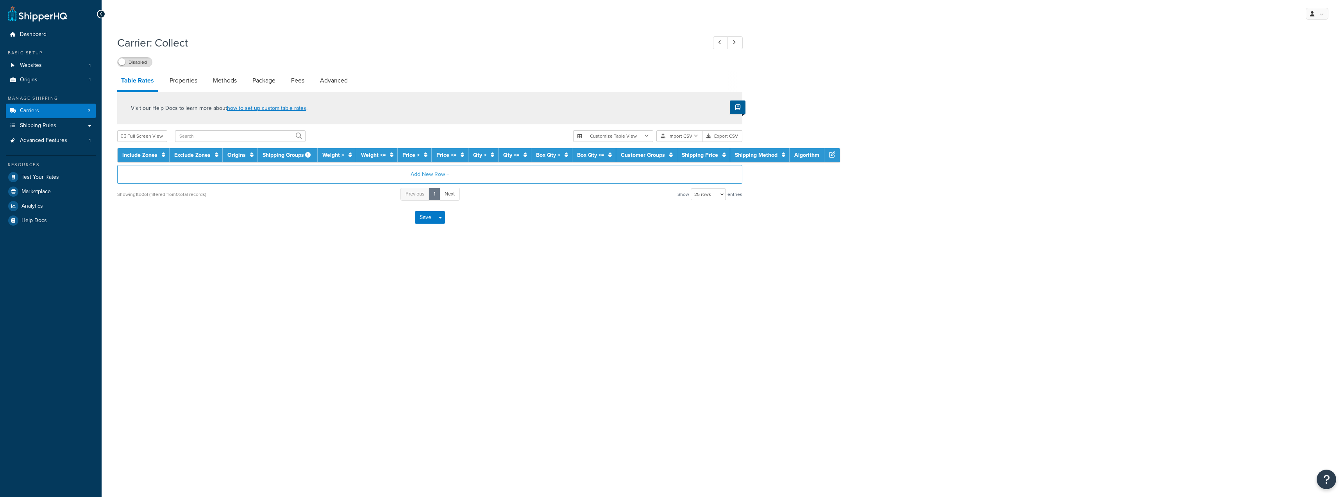
select select "25"
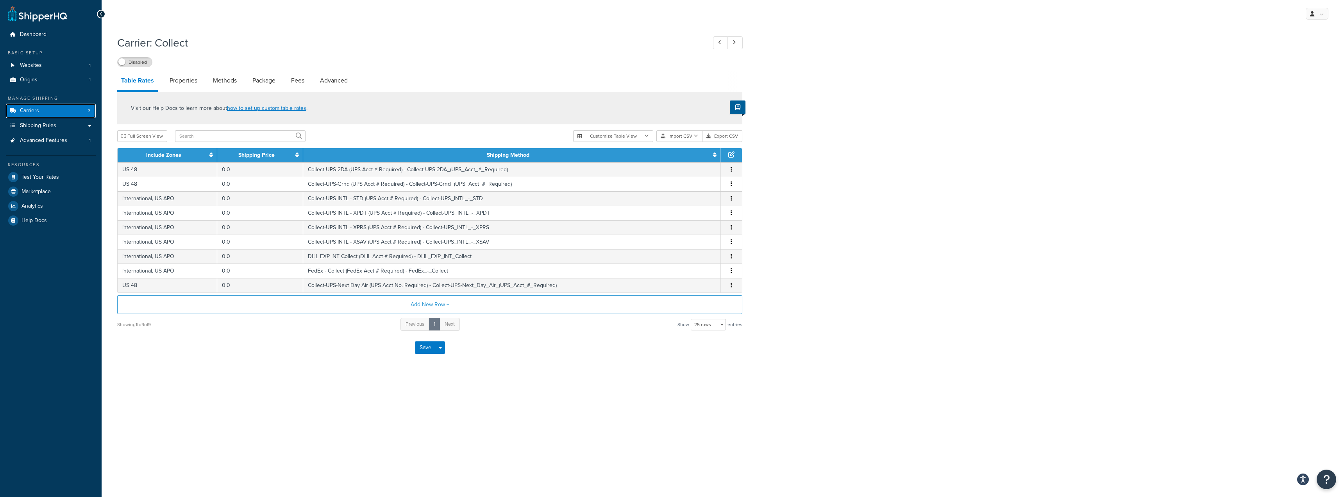
click at [41, 115] on link "Carriers 3" at bounding box center [51, 111] width 90 height 14
